Goal: Information Seeking & Learning: Find specific fact

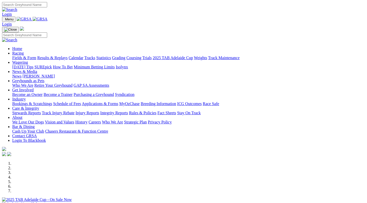
click at [39, 106] on link "Care & Integrity" at bounding box center [25, 108] width 27 height 4
click at [41, 111] on link "Stewards Reports" at bounding box center [26, 113] width 29 height 4
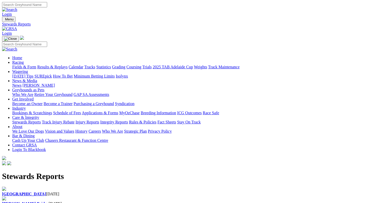
click at [39, 115] on link "Care & Integrity" at bounding box center [25, 117] width 27 height 4
click at [128, 120] on link "Integrity Reports" at bounding box center [114, 122] width 28 height 4
click at [24, 191] on link "IHP Hearings" at bounding box center [13, 193] width 22 height 4
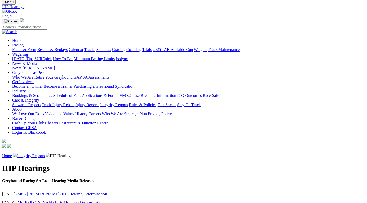
scroll to position [17, 0]
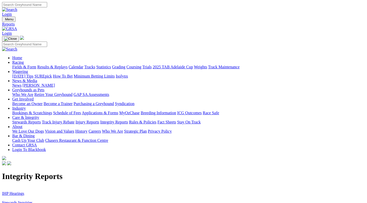
click at [33, 200] on link "Stewards Inquiries" at bounding box center [17, 202] width 31 height 4
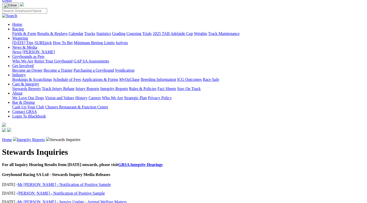
scroll to position [35, 0]
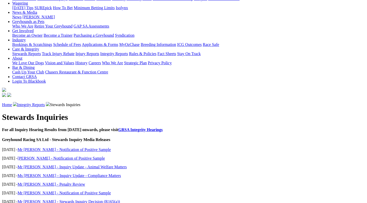
scroll to position [69, 0]
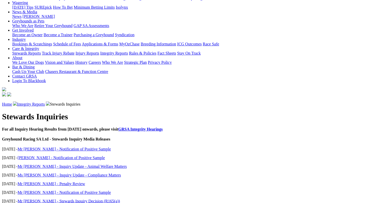
click at [63, 182] on link "Mr D Decrea - Penalty Review" at bounding box center [52, 184] width 68 height 4
click at [66, 164] on link "Mr [PERSON_NAME] - Inquiry Update - Animal Welfare Matters" at bounding box center [72, 166] width 109 height 4
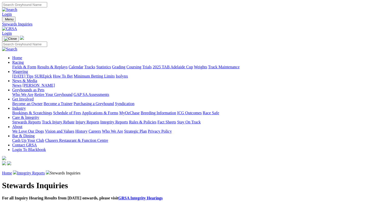
scroll to position [69, 0]
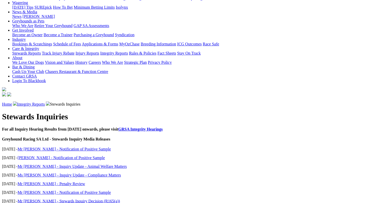
click at [66, 173] on link "Ms [PERSON_NAME] - Inquiry Update - Compliance Matters" at bounding box center [70, 175] width 104 height 4
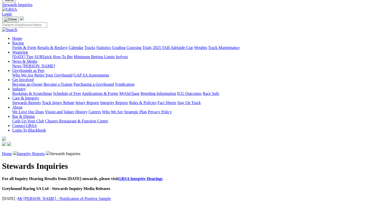
scroll to position [16, 0]
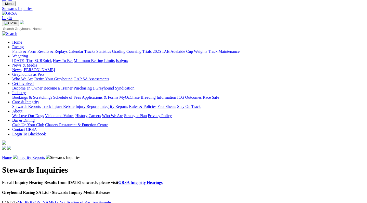
click at [45, 155] on link "Integrity Reports" at bounding box center [31, 157] width 28 height 4
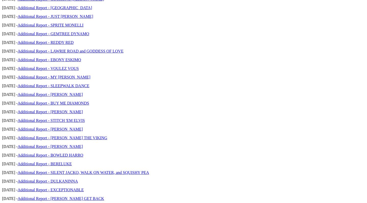
scroll to position [541, 0]
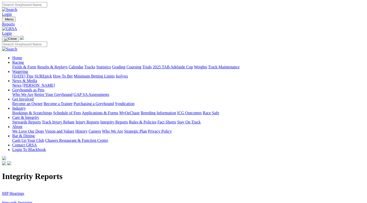
click at [24, 60] on link "Racing" at bounding box center [17, 62] width 11 height 4
